Goal: Task Accomplishment & Management: Use online tool/utility

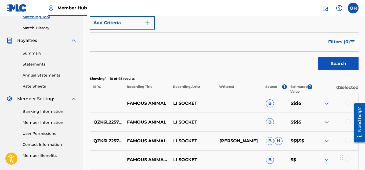
click at [325, 102] on img at bounding box center [327, 103] width 6 height 6
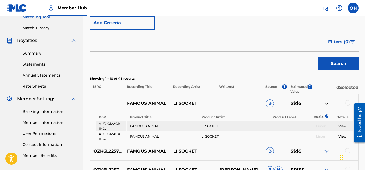
click at [325, 102] on img at bounding box center [327, 103] width 6 height 6
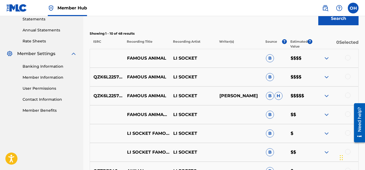
scroll to position [184, 0]
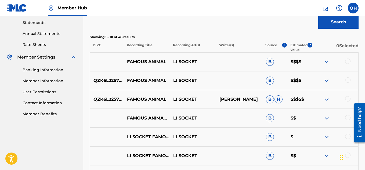
click at [325, 101] on img at bounding box center [327, 99] width 6 height 6
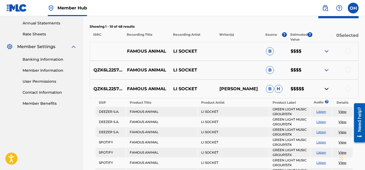
scroll to position [194, 0]
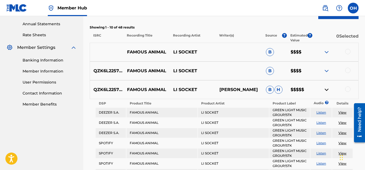
click at [326, 89] on img at bounding box center [327, 90] width 6 height 6
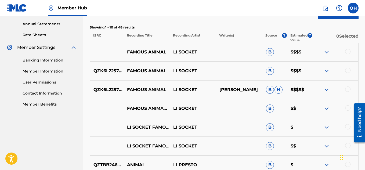
click at [324, 72] on img at bounding box center [327, 71] width 6 height 6
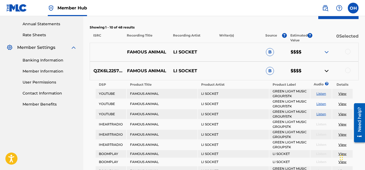
click at [324, 72] on img at bounding box center [327, 71] width 6 height 6
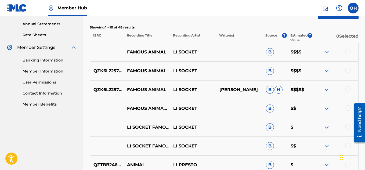
click at [327, 49] on img at bounding box center [327, 52] width 6 height 6
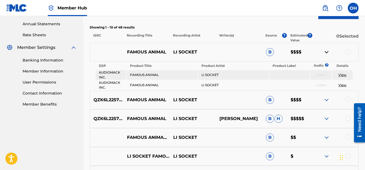
click at [327, 49] on img at bounding box center [327, 52] width 6 height 6
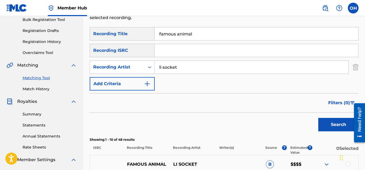
scroll to position [0, 0]
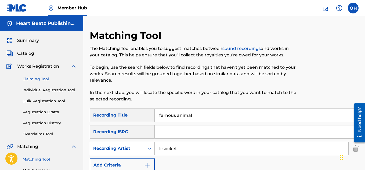
click at [45, 79] on link "Claiming Tool" at bounding box center [50, 79] width 54 height 6
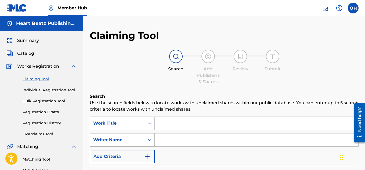
click at [152, 141] on icon "Search Form" at bounding box center [149, 139] width 5 height 5
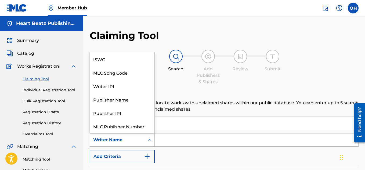
scroll to position [13, 0]
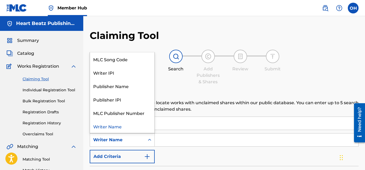
click at [167, 142] on input "Search Form" at bounding box center [257, 140] width 204 height 13
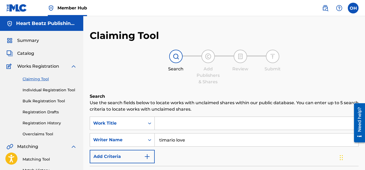
type input "timario love"
click at [174, 122] on input "Search Form" at bounding box center [257, 123] width 204 height 13
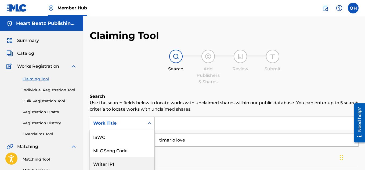
scroll to position [41, 0]
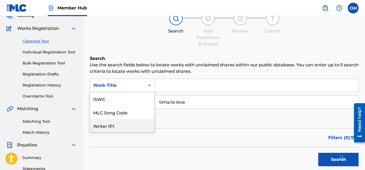
click at [149, 92] on div "7 results available. Use Up and Down to choose options, press Enter to select t…" at bounding box center [122, 85] width 65 height 13
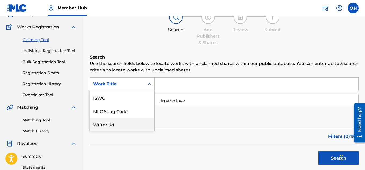
scroll to position [13, 0]
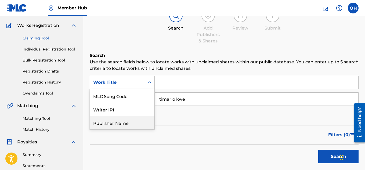
click at [168, 82] on input "Search Form" at bounding box center [257, 82] width 204 height 13
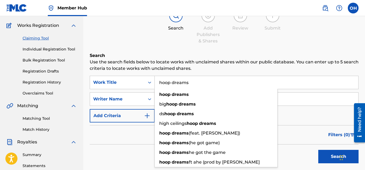
type input "hoop dreams"
click at [319, 150] on button "Search" at bounding box center [339, 156] width 40 height 13
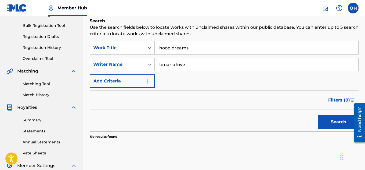
scroll to position [69, 0]
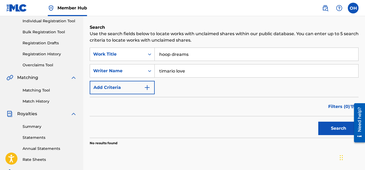
click at [319, 122] on button "Search" at bounding box center [339, 128] width 40 height 13
